Goal: Navigation & Orientation: Understand site structure

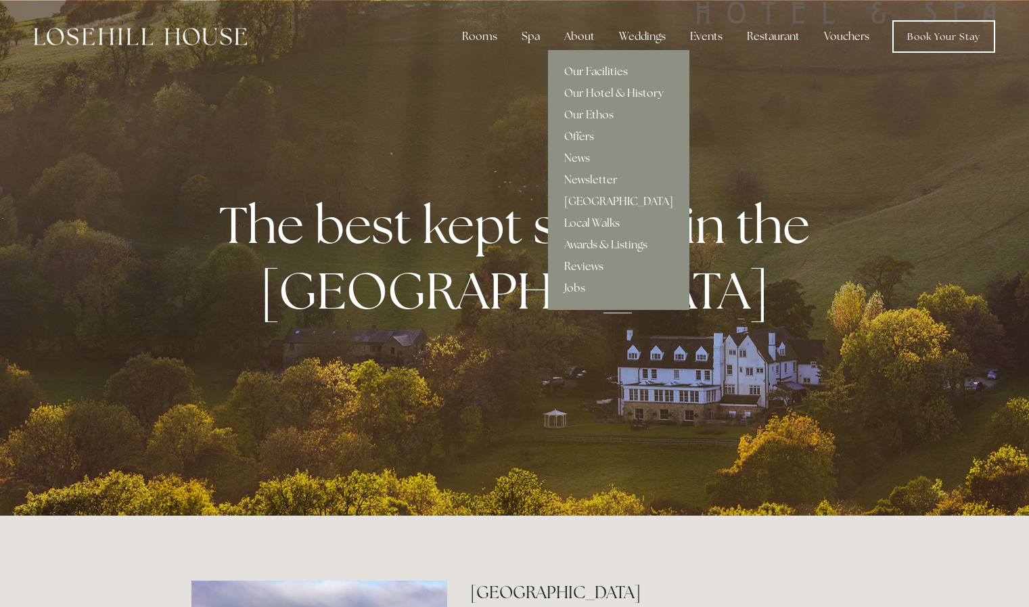
click at [592, 70] on link "Our Facilities" at bounding box center [618, 72] width 141 height 22
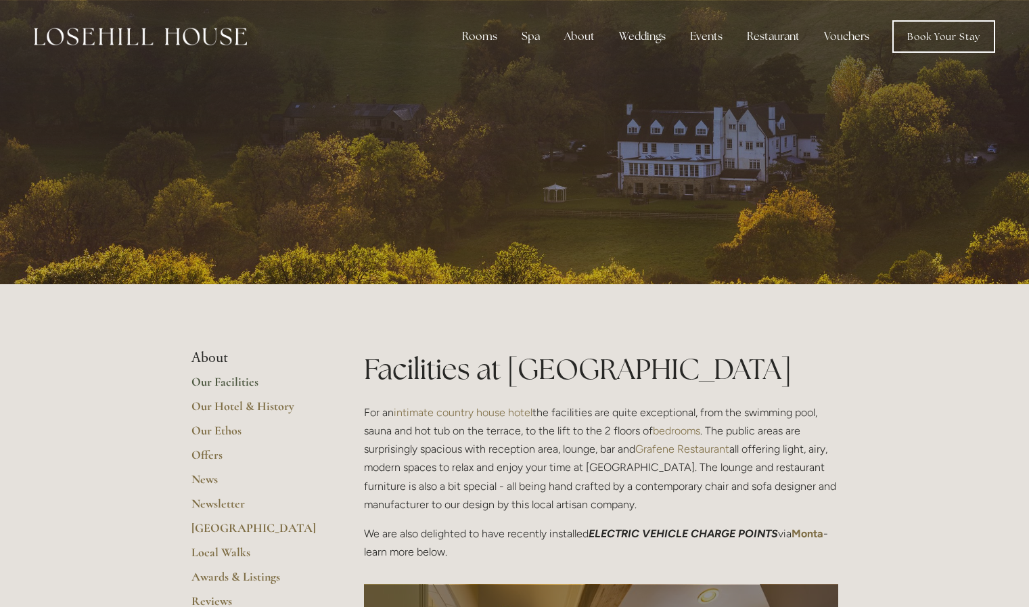
scroll to position [2, 0]
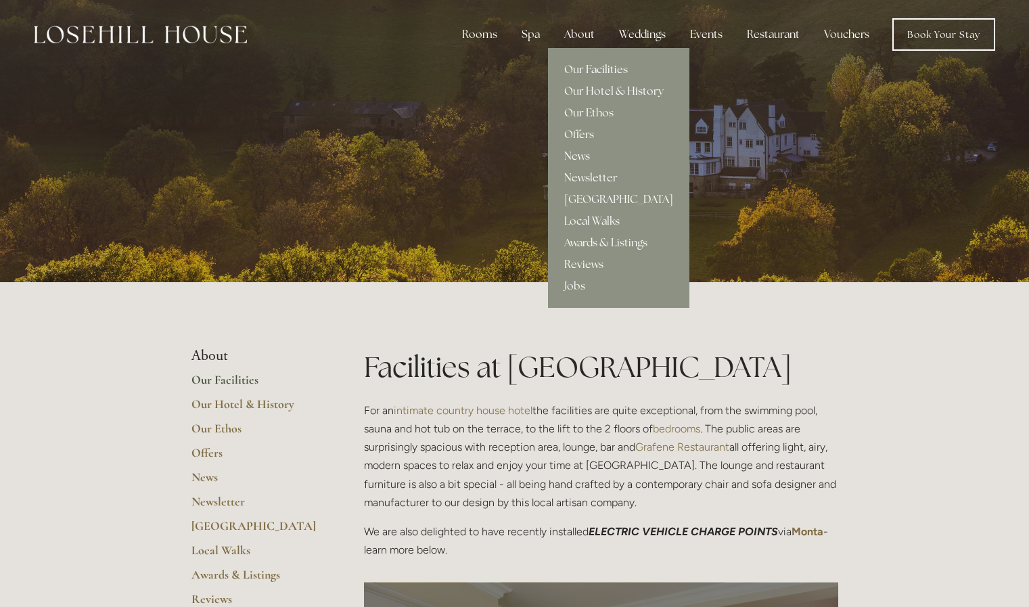
click at [591, 110] on link "Our Ethos" at bounding box center [618, 113] width 141 height 22
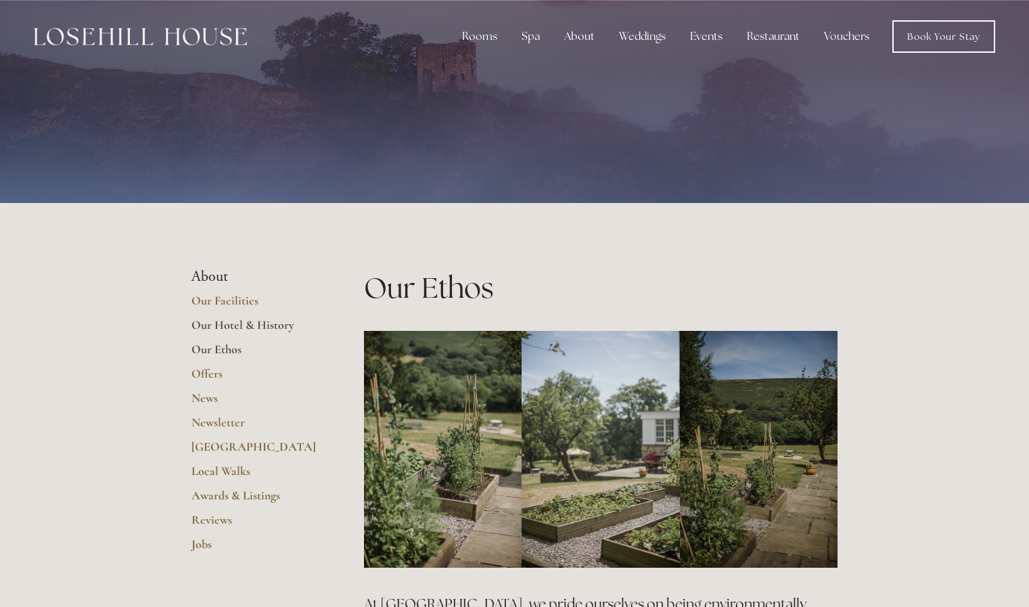
click at [220, 318] on link "Our Hotel & History" at bounding box center [256, 329] width 129 height 24
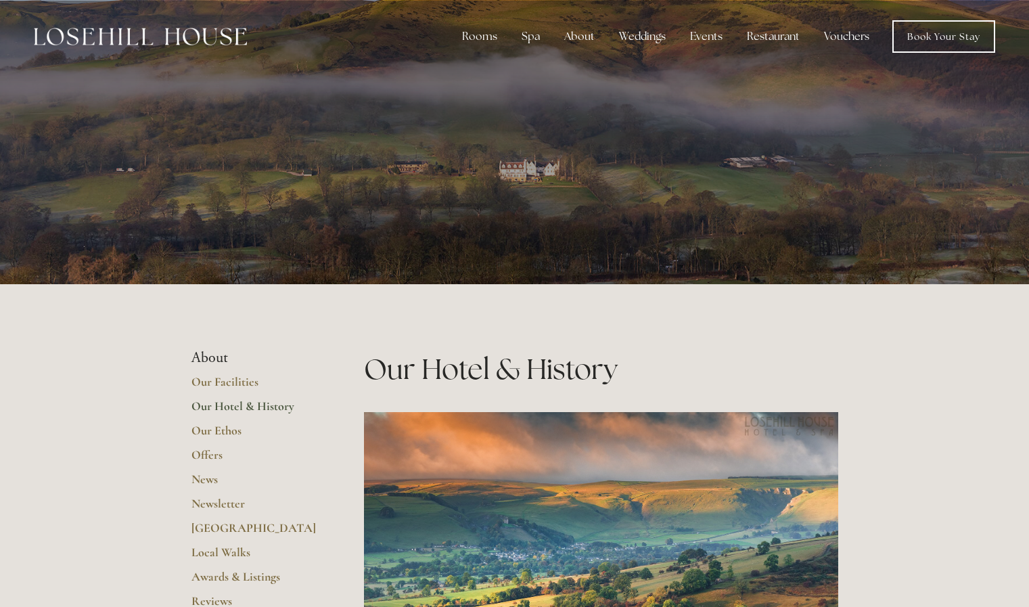
click at [187, 30] on img at bounding box center [140, 37] width 213 height 18
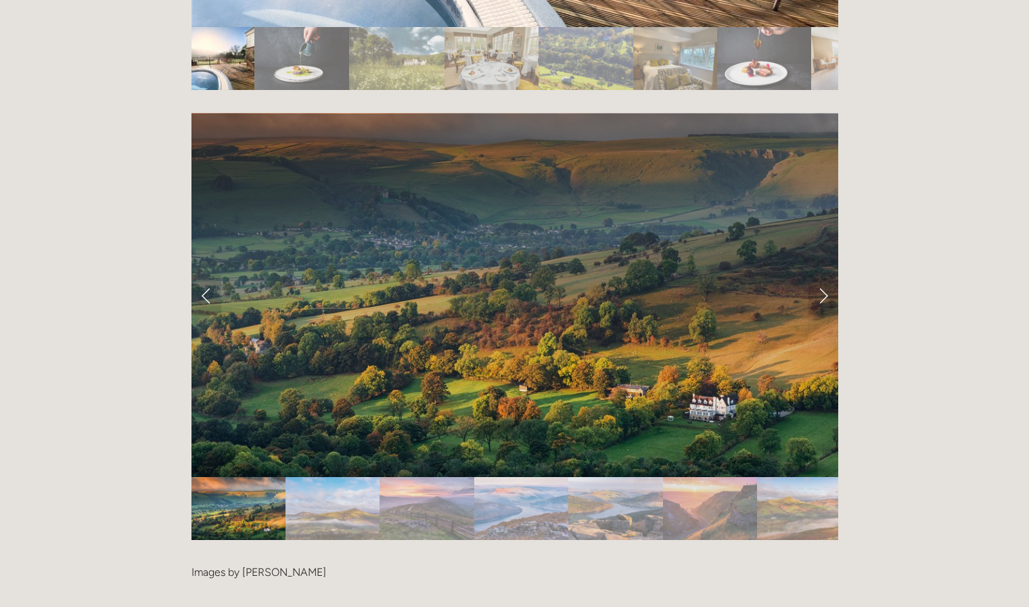
scroll to position [2731, 0]
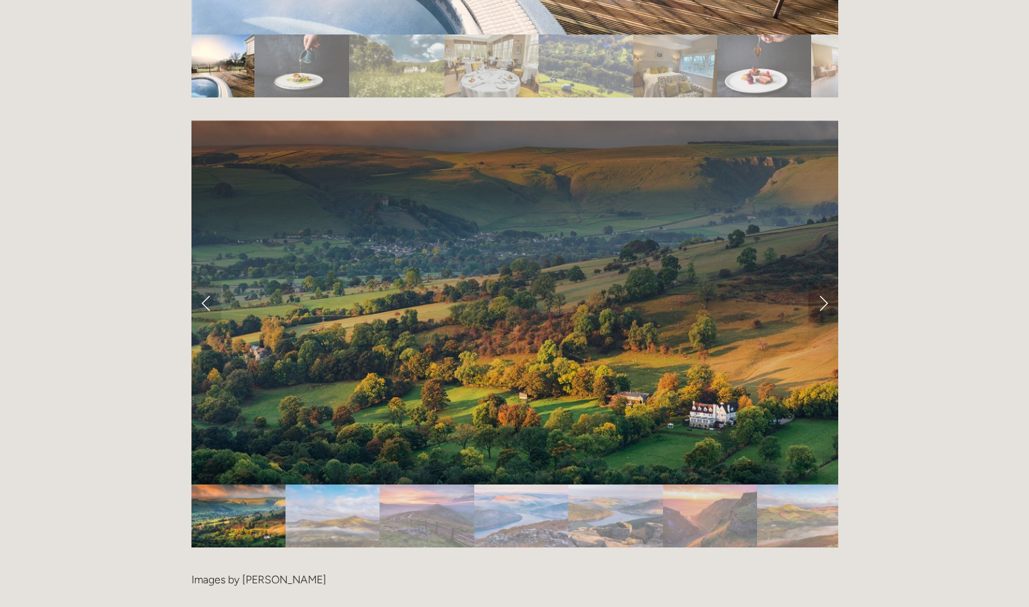
click at [817, 282] on link "Next Slide" at bounding box center [824, 302] width 30 height 41
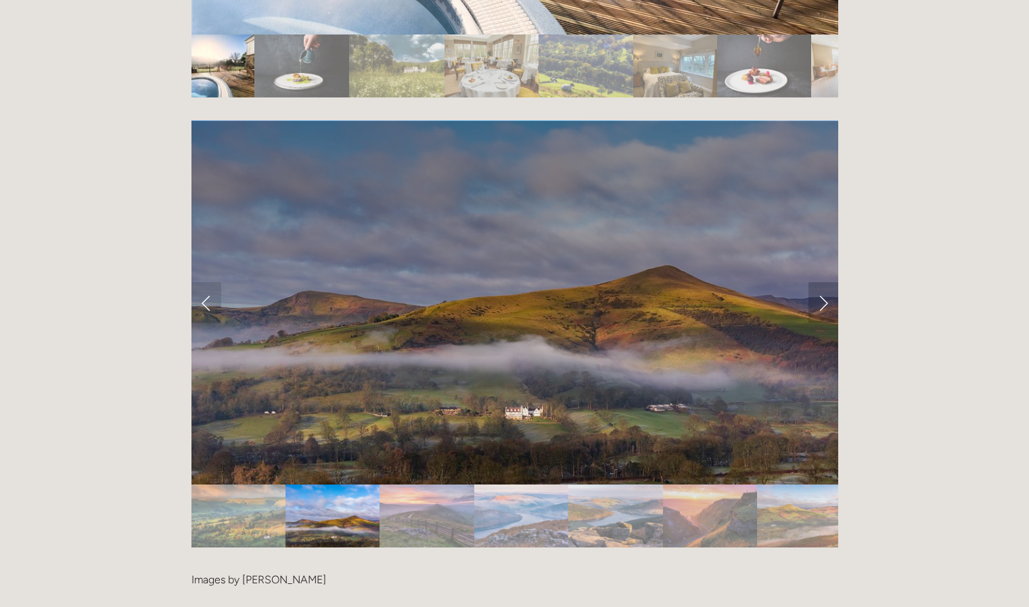
click at [817, 282] on link "Next Slide" at bounding box center [824, 302] width 30 height 41
click at [819, 282] on link "Next Slide" at bounding box center [824, 302] width 30 height 41
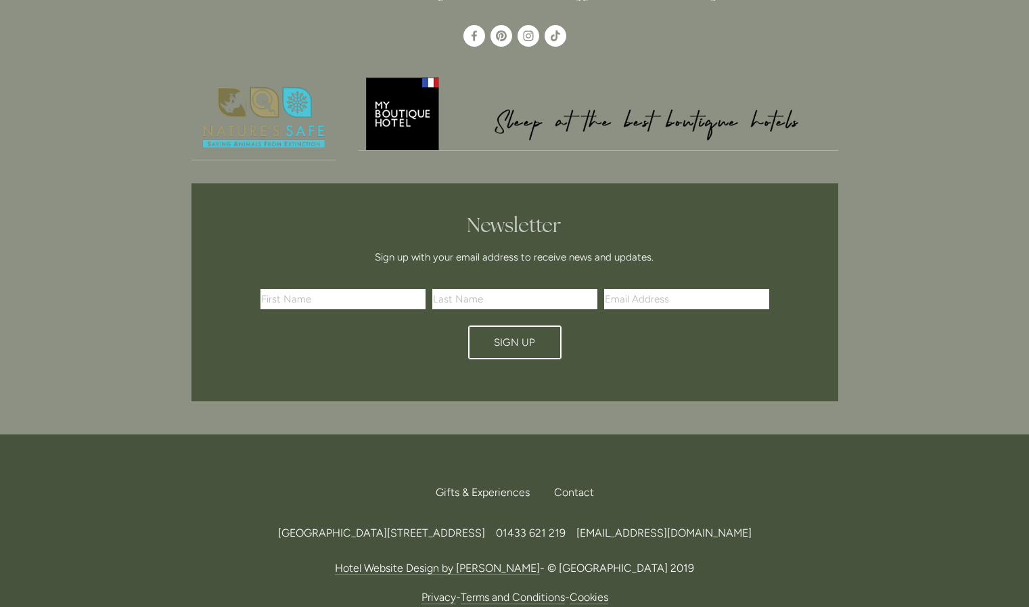
scroll to position [4028, 0]
